Goal: Register for event/course

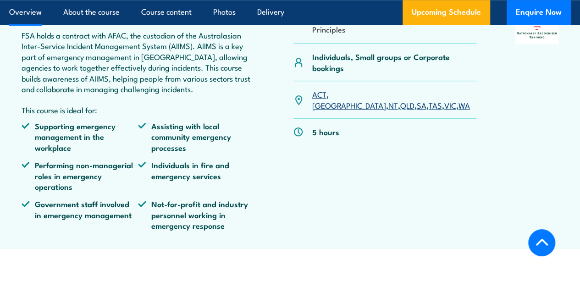
scroll to position [380, 0]
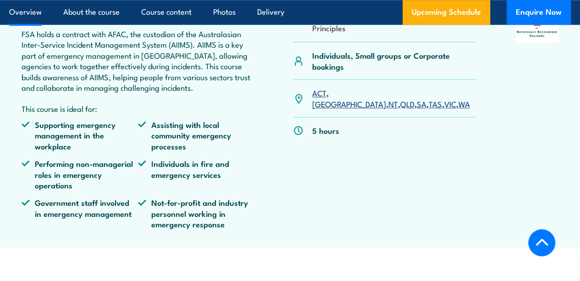
click at [444, 104] on link "VIC" at bounding box center [450, 103] width 12 height 11
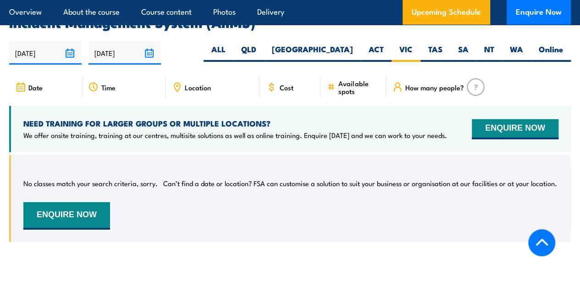
scroll to position [1500, 0]
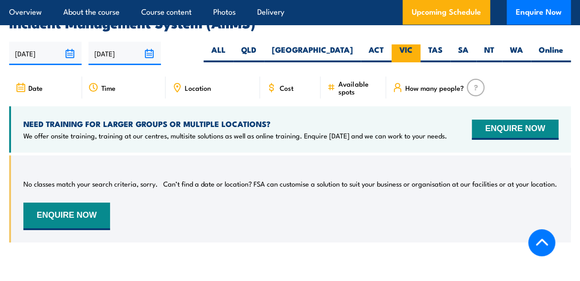
click at [403, 49] on label "VIC" at bounding box center [406, 53] width 29 height 18
click at [413, 49] on input "VIC" at bounding box center [416, 47] width 6 height 6
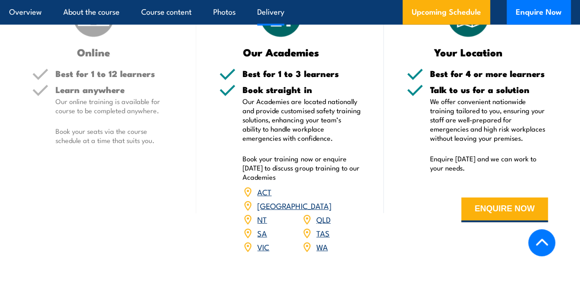
scroll to position [1203, 0]
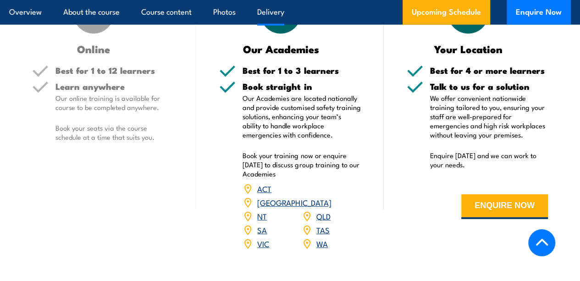
click at [263, 242] on link "VIC" at bounding box center [263, 243] width 12 height 11
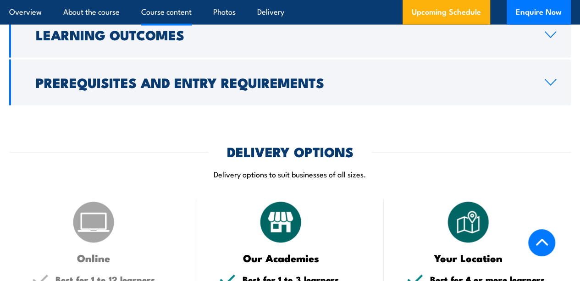
scroll to position [991, 0]
